Goal: Communication & Community: Answer question/provide support

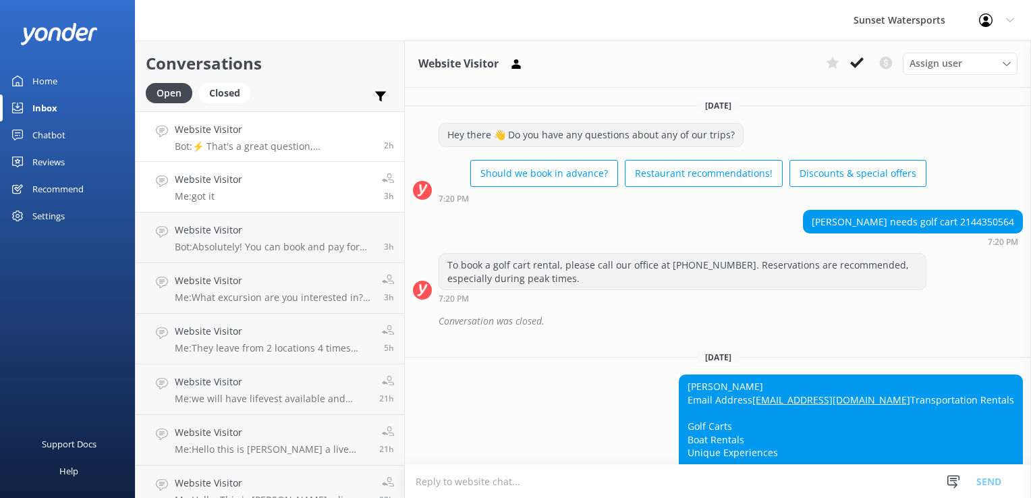
scroll to position [21948, 0]
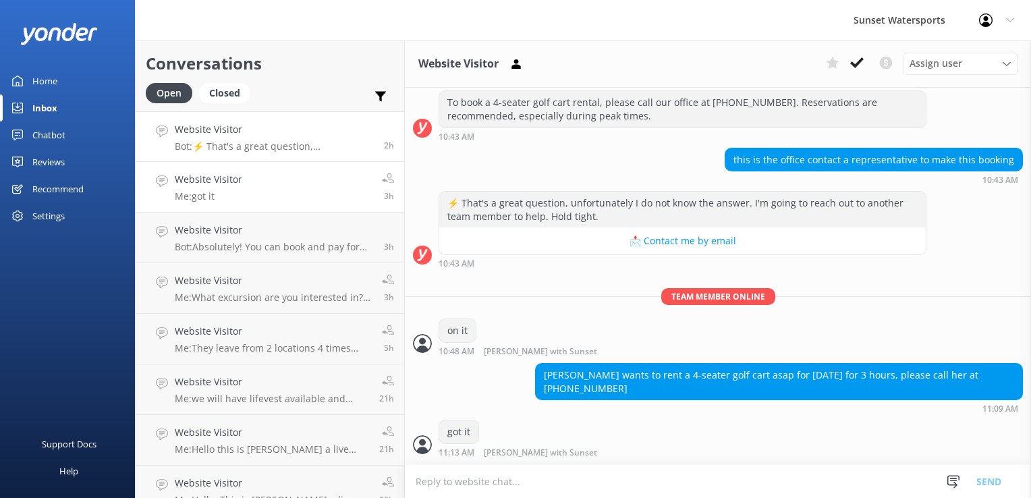
click at [276, 146] on p "Bot: ⚡ That's a great question, unfortunately I do not know the answer. I'm goi…" at bounding box center [274, 146] width 199 height 12
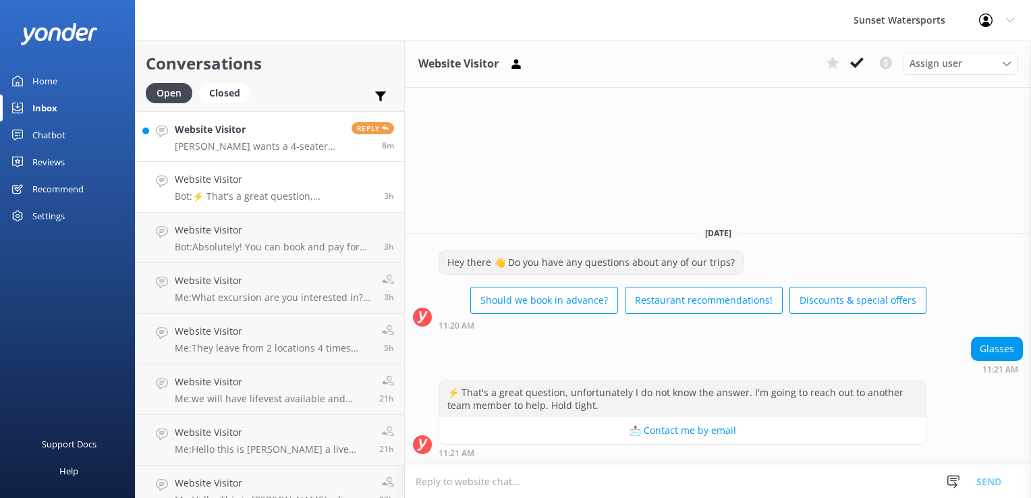
click at [263, 144] on p "[PERSON_NAME] wants a 4-seater golf cart for [DATE] asap for 8 hours. Please ca…" at bounding box center [258, 146] width 167 height 12
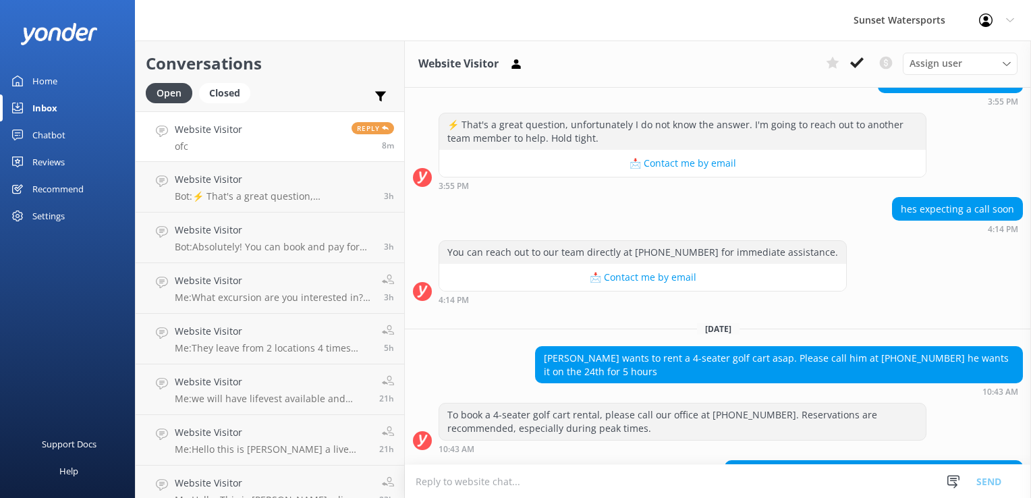
scroll to position [22079, 0]
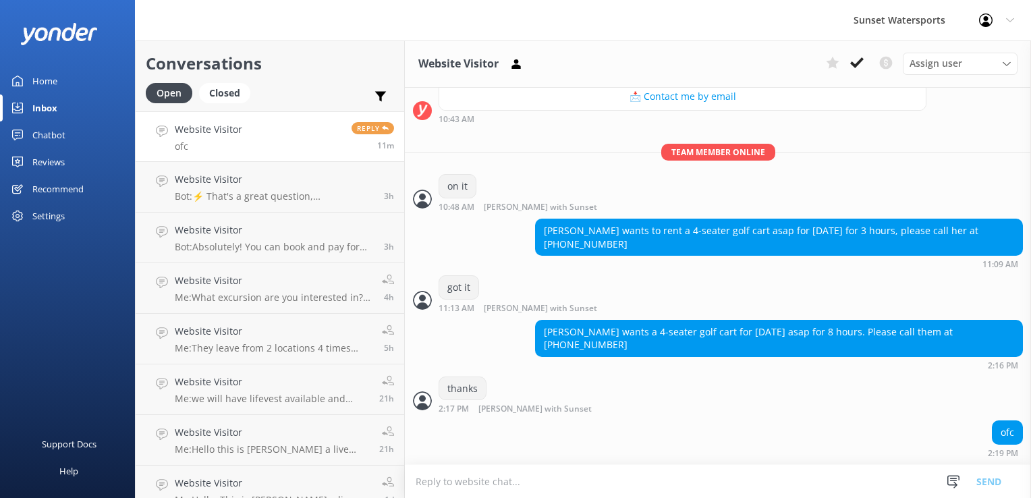
click at [239, 154] on link "Website Visitor ofc Reply 11m" at bounding box center [270, 136] width 268 height 51
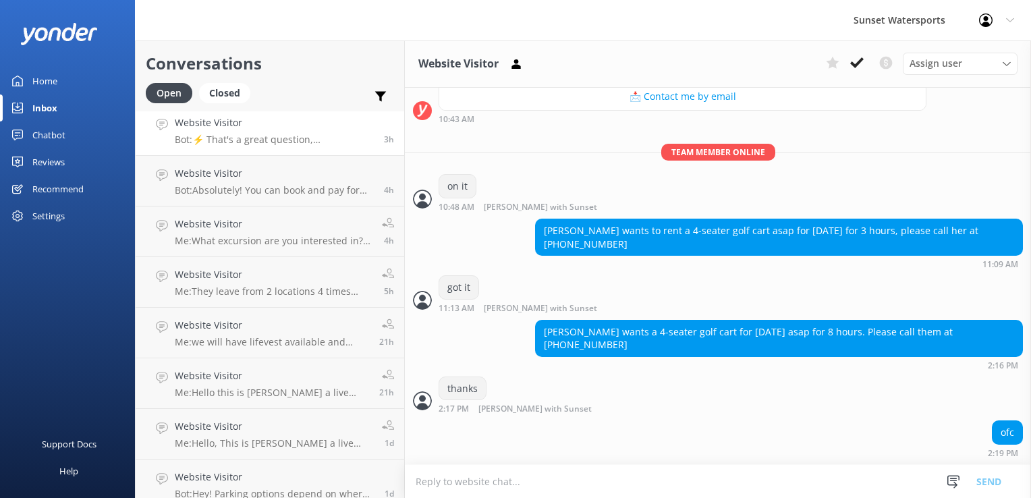
scroll to position [0, 0]
